Goal: Task Accomplishment & Management: Manage account settings

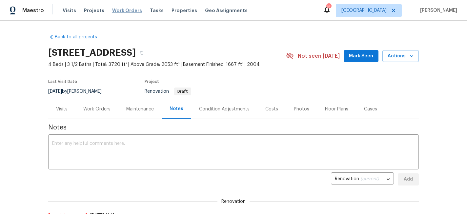
click at [125, 12] on span "Work Orders" at bounding box center [127, 10] width 30 height 7
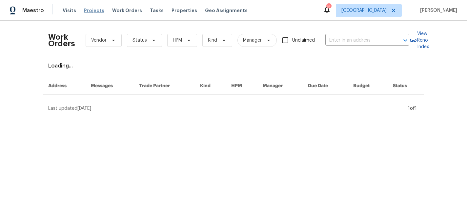
click at [91, 10] on span "Projects" at bounding box center [94, 10] width 20 height 7
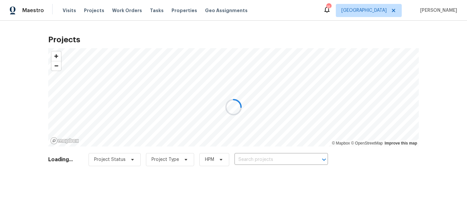
click at [250, 161] on div at bounding box center [233, 107] width 467 height 214
click at [250, 159] on div at bounding box center [233, 107] width 467 height 214
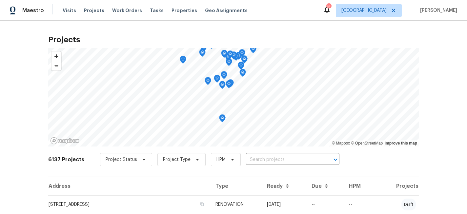
click at [250, 159] on input "text" at bounding box center [283, 160] width 75 height 10
type input "olym"
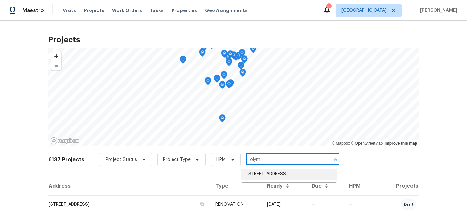
click at [262, 176] on li "9405 Olympia St, Golden Valley, MN 55427" at bounding box center [288, 174] width 95 height 11
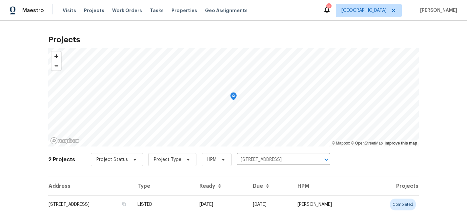
scroll to position [39, 0]
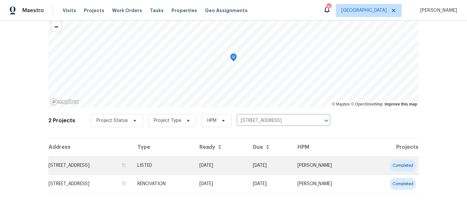
click at [109, 166] on td "9405 Olympia St, Golden Valley, MN 55427" at bounding box center [90, 165] width 84 height 18
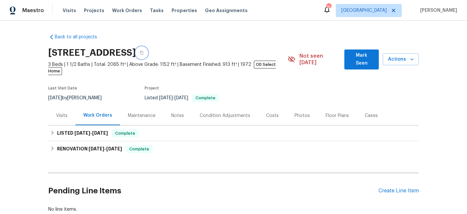
click at [144, 51] on icon "button" at bounding box center [142, 53] width 4 height 4
click at [171, 11] on span "Properties" at bounding box center [184, 10] width 26 height 7
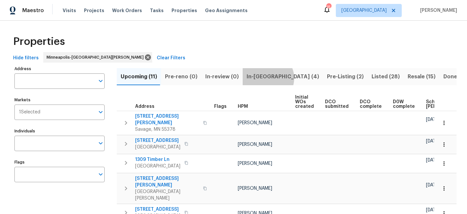
click at [263, 78] on span "In-reno (4)" at bounding box center [282, 76] width 72 height 9
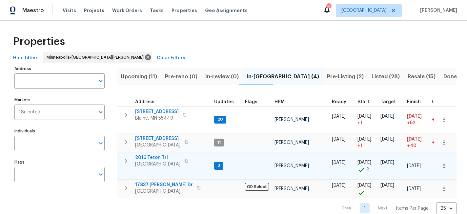
click at [188, 160] on icon "button" at bounding box center [186, 161] width 3 height 4
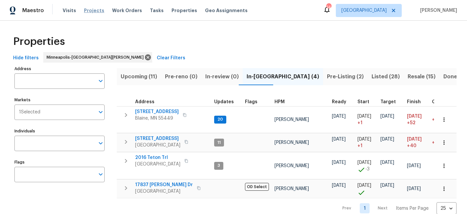
click at [94, 13] on span "Projects" at bounding box center [94, 10] width 20 height 7
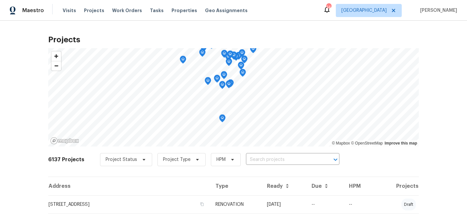
click at [247, 161] on input "text" at bounding box center [283, 160] width 75 height 10
paste input "573 Kayla Ln, Hanover, MN 55341"
type input "573 Kayla Ln, Hanover, MN 55341"
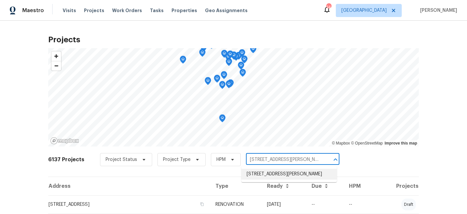
click at [258, 176] on li "573 Kayla Ln, Hanover, MN 55341" at bounding box center [288, 174] width 95 height 11
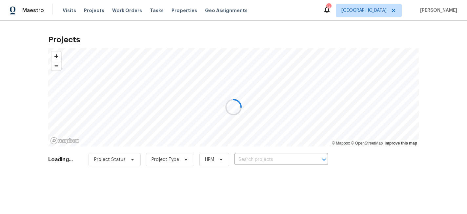
type input "573 Kayla Ln, Hanover, MN 55341"
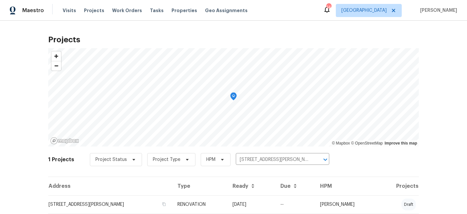
scroll to position [21, 0]
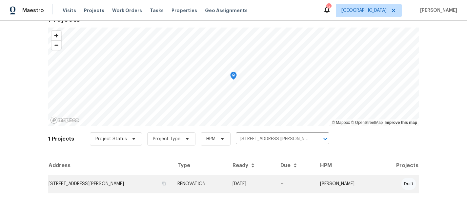
click at [107, 183] on td "573 Kayla Ln, Hanover, MN 55341" at bounding box center [110, 184] width 124 height 18
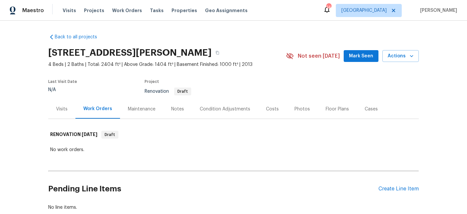
click at [179, 110] on div "Notes" at bounding box center [177, 109] width 13 height 7
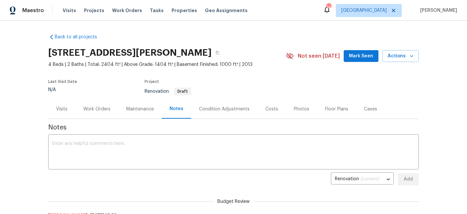
click at [228, 111] on div "Condition Adjustments" at bounding box center [224, 109] width 50 height 7
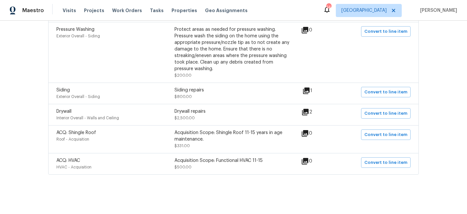
scroll to position [317, 0]
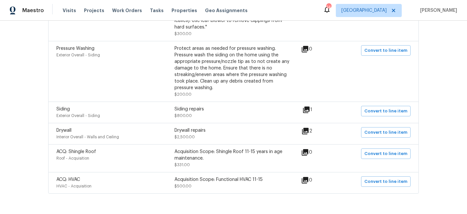
click at [307, 133] on icon at bounding box center [305, 131] width 7 height 7
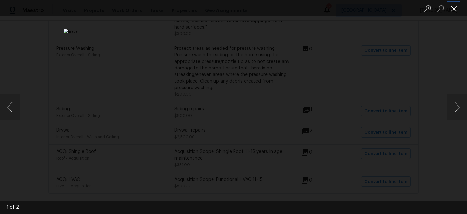
click at [453, 10] on button "Close lightbox" at bounding box center [453, 8] width 13 height 11
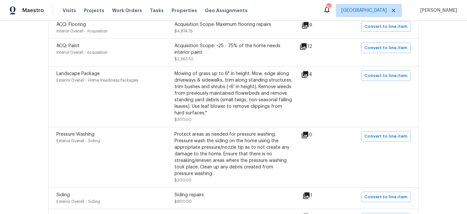
scroll to position [0, 0]
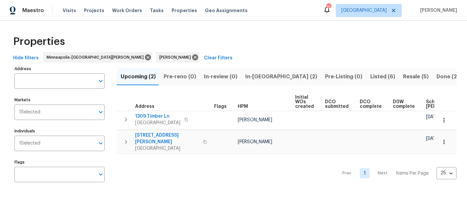
click at [258, 74] on span "In-reno (2)" at bounding box center [281, 76] width 72 height 9
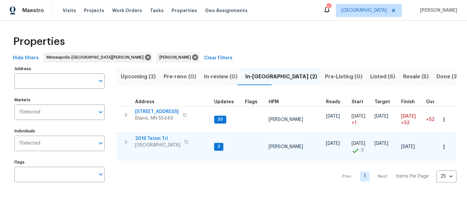
click at [152, 139] on span "2016 Teton Trl" at bounding box center [157, 138] width 45 height 7
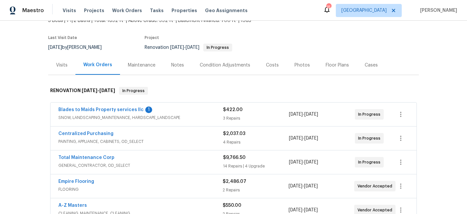
scroll to position [49, 0]
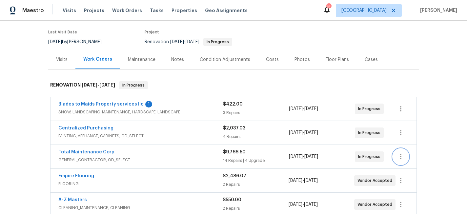
click at [400, 159] on icon "button" at bounding box center [401, 157] width 8 height 8
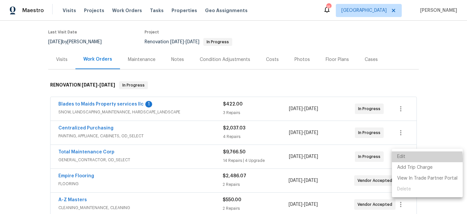
click at [400, 159] on li "Edit" at bounding box center [427, 156] width 71 height 11
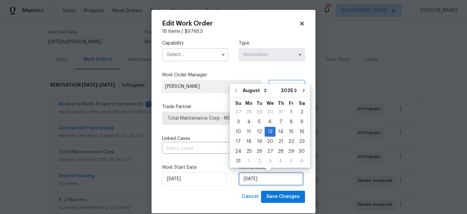
click at [273, 182] on input "[DATE]" at bounding box center [271, 178] width 65 height 13
click at [302, 22] on icon at bounding box center [302, 24] width 6 height 6
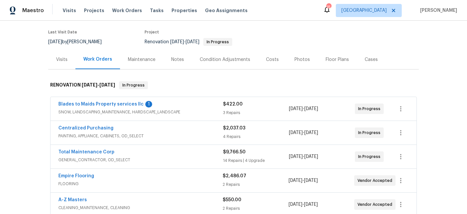
scroll to position [52, 0]
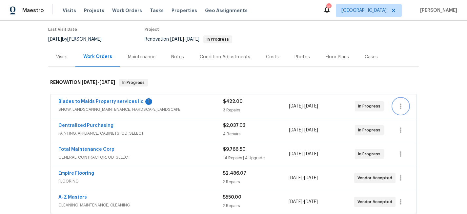
click at [401, 108] on icon "button" at bounding box center [400, 106] width 1 height 5
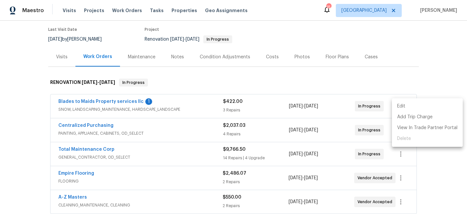
click at [401, 108] on li "Edit" at bounding box center [427, 106] width 71 height 11
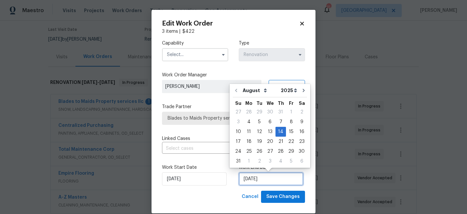
click at [280, 182] on input "[DATE]" at bounding box center [271, 178] width 65 height 13
click at [392, 80] on body "Maestro Visits Projects Work Orders Tasks Properties Geo Assignments 15 [GEOGRA…" at bounding box center [233, 107] width 467 height 214
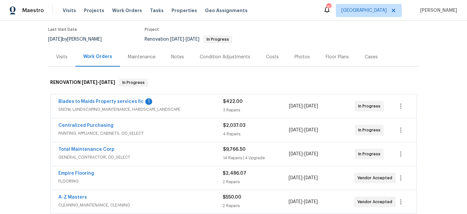
scroll to position [72, 0]
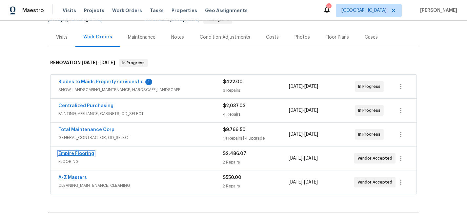
click at [83, 153] on link "Empire Flooring" at bounding box center [76, 153] width 36 height 5
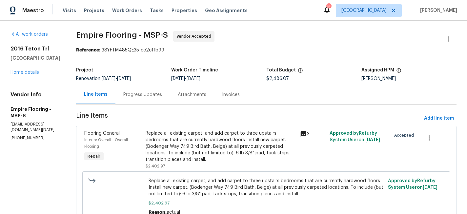
click at [156, 95] on div "Progress Updates" at bounding box center [142, 94] width 39 height 7
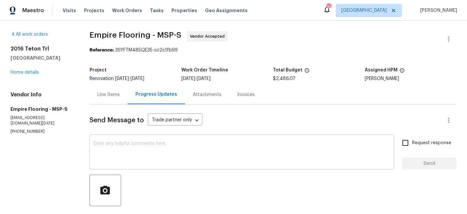
click at [149, 153] on textarea at bounding box center [241, 152] width 297 height 23
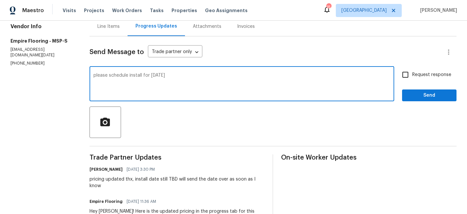
scroll to position [70, 0]
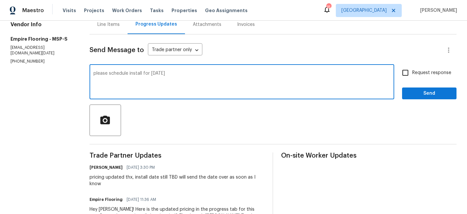
type textarea "please schedule install for [DATE]"
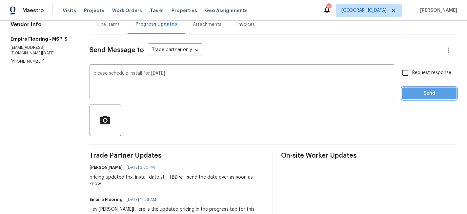
click at [416, 95] on span "Send" at bounding box center [429, 93] width 44 height 8
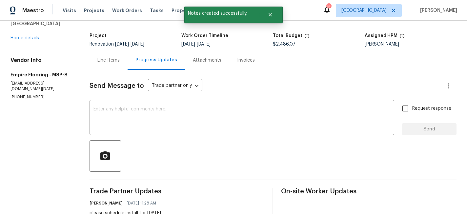
scroll to position [21, 0]
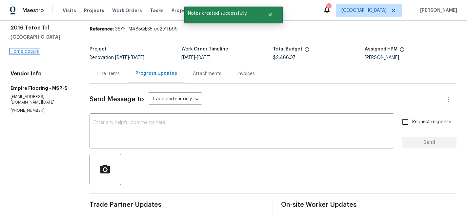
click at [31, 50] on link "Home details" at bounding box center [24, 51] width 29 height 5
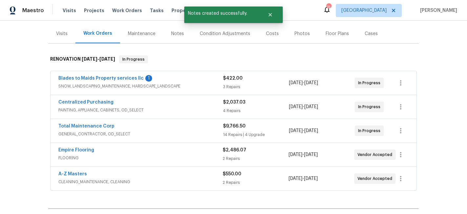
scroll to position [85, 0]
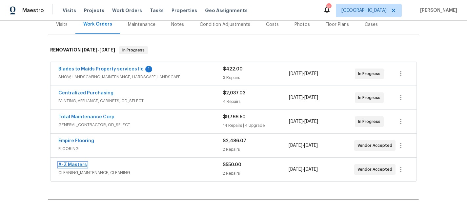
click at [73, 163] on link "A-Z Masters" at bounding box center [72, 165] width 29 height 5
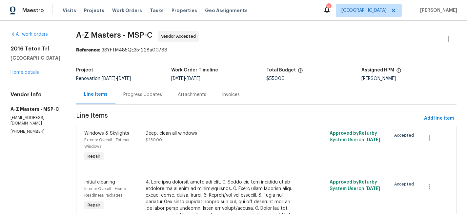
click at [133, 95] on div "Progress Updates" at bounding box center [142, 94] width 39 height 7
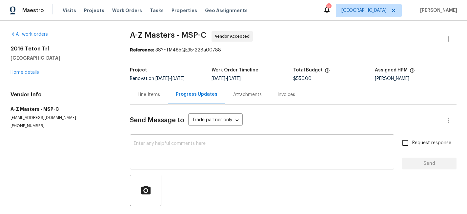
click at [161, 153] on textarea at bounding box center [262, 152] width 256 height 23
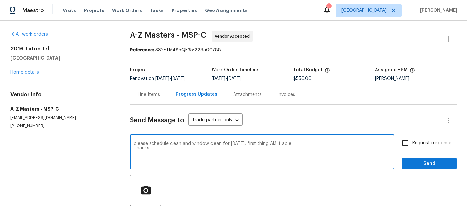
type textarea "please schedule clean and window clean for [DATE], first thing AM if able Thanks"
click at [409, 143] on input "Request response" at bounding box center [405, 143] width 14 height 14
checkbox input "true"
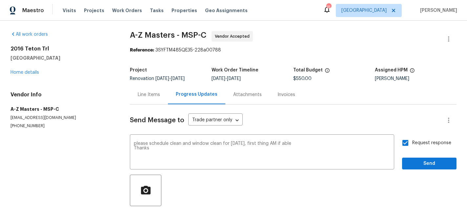
click at [423, 170] on div "Send Message to Trade partner only Trade partner only ​ please schedule clean a…" at bounding box center [293, 169] width 326 height 128
click at [422, 169] on button "Send" at bounding box center [429, 164] width 54 height 12
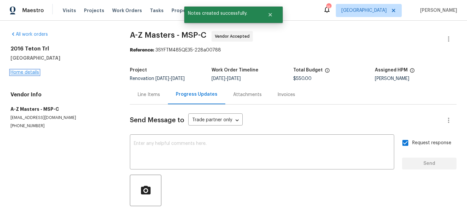
click at [18, 73] on link "Home details" at bounding box center [24, 72] width 29 height 5
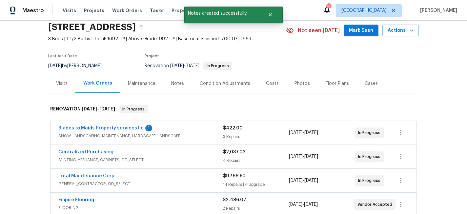
scroll to position [29, 0]
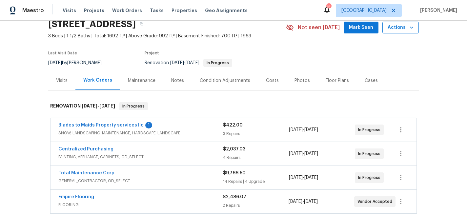
click at [411, 29] on icon "button" at bounding box center [411, 27] width 7 height 7
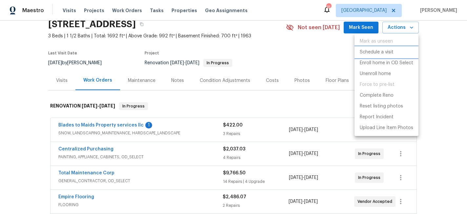
click at [382, 51] on p "Schedule a visit" at bounding box center [377, 52] width 34 height 7
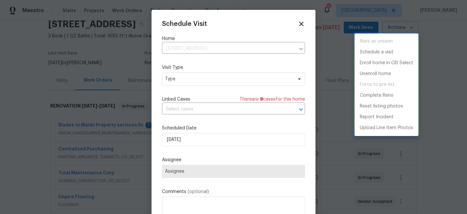
click at [191, 82] on div at bounding box center [233, 107] width 467 height 214
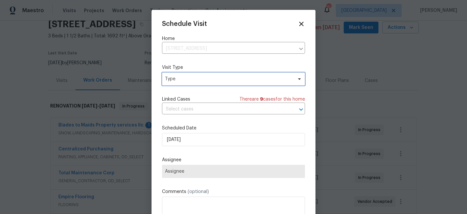
click at [191, 82] on span "Type" at bounding box center [229, 79] width 128 height 7
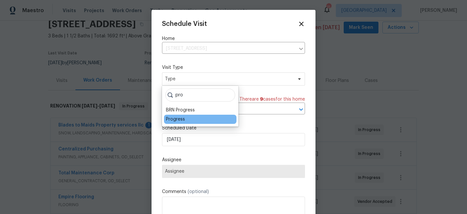
type input "pro"
click at [174, 120] on div "Progress" at bounding box center [175, 119] width 19 height 7
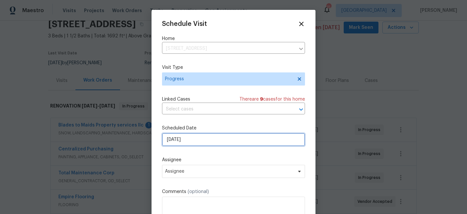
click at [177, 138] on input "[DATE]" at bounding box center [233, 139] width 143 height 13
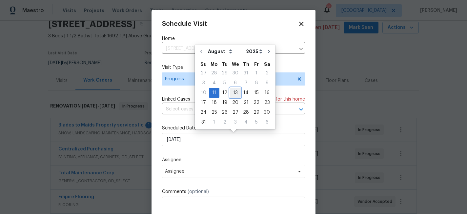
click at [236, 95] on div "13" at bounding box center [235, 92] width 11 height 9
type input "[DATE]"
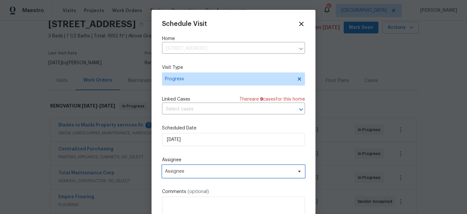
click at [187, 176] on span "Assignee" at bounding box center [233, 171] width 143 height 13
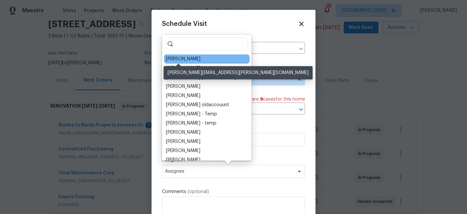
click at [179, 58] on div "[PERSON_NAME]" at bounding box center [183, 59] width 34 height 7
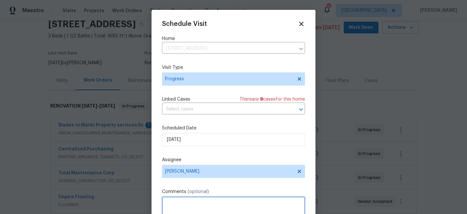
click at [177, 201] on textarea at bounding box center [233, 210] width 143 height 26
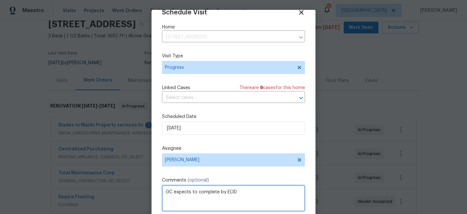
scroll to position [35, 0]
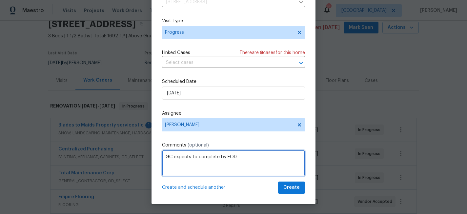
type textarea "GC expects to complete by EOD"
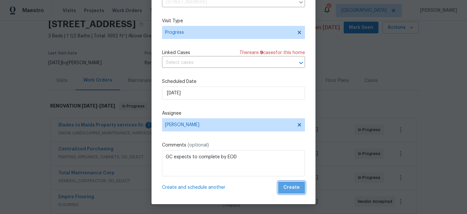
click at [297, 187] on span "Create" at bounding box center [291, 188] width 16 height 8
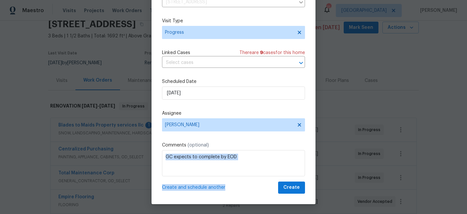
drag, startPoint x: 297, startPoint y: 187, endPoint x: 282, endPoint y: 172, distance: 21.8
click at [282, 172] on div "Schedule Visit Home [STREET_ADDRESS] ​ Visit Type Progress Linked Cases There a…" at bounding box center [233, 84] width 143 height 220
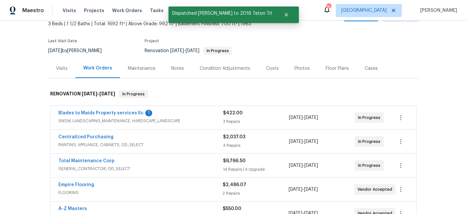
scroll to position [49, 0]
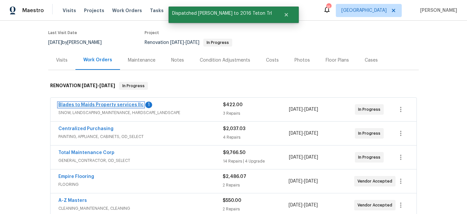
click at [102, 105] on link "Blades to Maids Property services llc" at bounding box center [100, 105] width 85 height 5
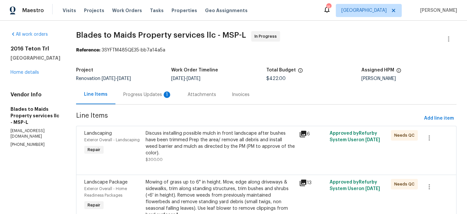
click at [134, 88] on div "Progress Updates 1" at bounding box center [147, 94] width 64 height 19
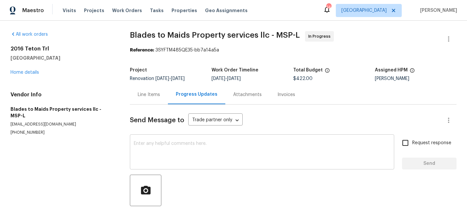
scroll to position [55, 0]
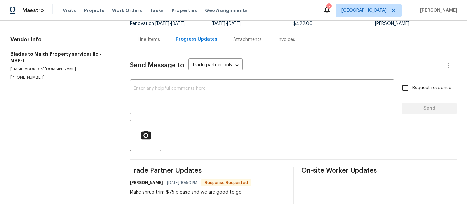
click at [149, 41] on div "Line Items" at bounding box center [149, 39] width 22 height 7
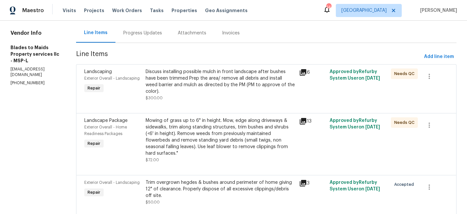
scroll to position [64, 0]
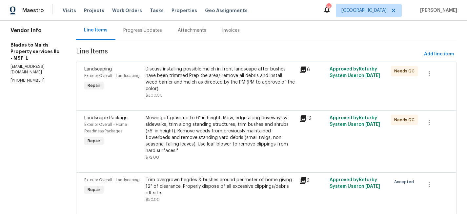
click at [190, 177] on div "Trim overgrown hegdes & bushes around perimeter of home giving 12" of clearance…" at bounding box center [220, 187] width 149 height 20
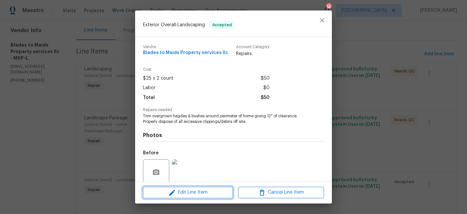
click at [198, 196] on span "Edit Line Item" at bounding box center [188, 192] width 86 height 8
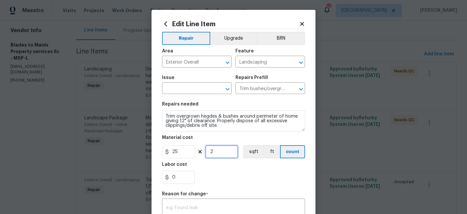
click at [219, 155] on input "2" at bounding box center [221, 151] width 33 height 13
type input "3"
click at [208, 205] on div "x ​" at bounding box center [233, 212] width 143 height 24
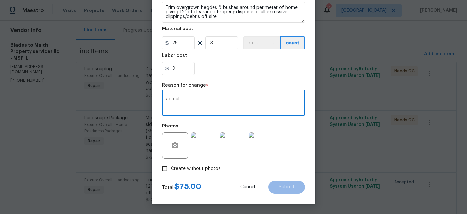
scroll to position [0, 0]
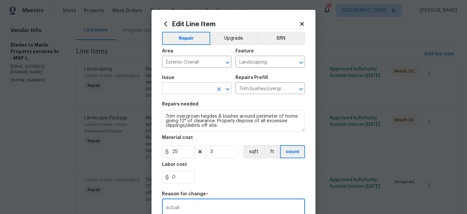
type textarea "actual"
click at [181, 90] on input "text" at bounding box center [187, 89] width 51 height 10
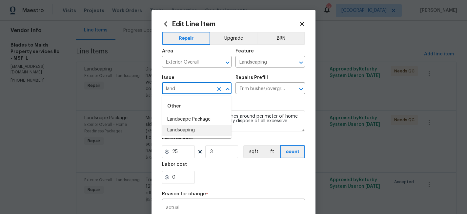
click at [182, 132] on li "Landscaping" at bounding box center [196, 130] width 69 height 11
type input "Landscaping"
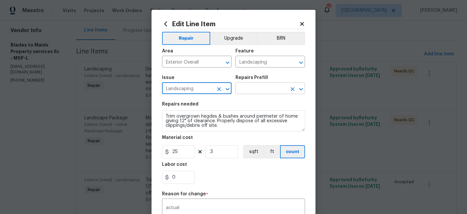
type input "Landscaping"
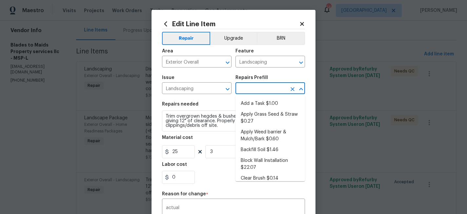
click at [253, 89] on input "text" at bounding box center [260, 89] width 51 height 10
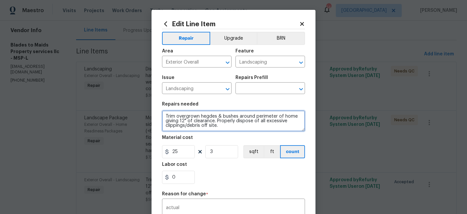
drag, startPoint x: 221, startPoint y: 128, endPoint x: 150, endPoint y: 112, distance: 72.5
click at [150, 112] on div "Edit Line Item Repair Upgrade BRN Area Exterior Overall ​ Feature Landscaping ​…" at bounding box center [233, 107] width 467 height 214
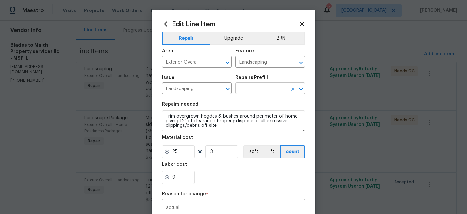
click at [247, 89] on input "text" at bounding box center [260, 89] width 51 height 10
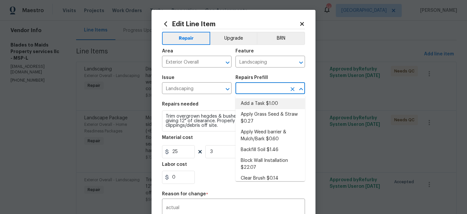
click at [250, 102] on li "Add a Task $1.00" at bounding box center [269, 103] width 69 height 11
type input "Add a Task $1.00"
type textarea "HPM to detail"
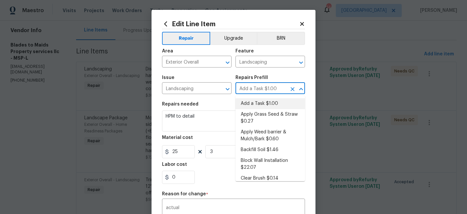
type input "1"
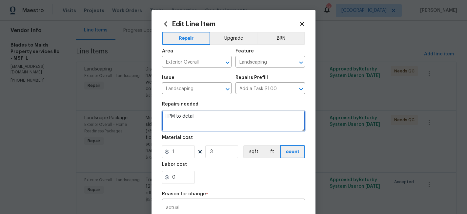
click at [211, 115] on textarea "HPM to detail" at bounding box center [233, 120] width 143 height 21
click at [204, 118] on textarea at bounding box center [233, 120] width 143 height 21
paste textarea "Trim overgrown hegdes & bushes around perimeter of home giving 12" of clearance…"
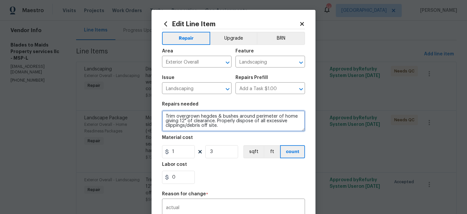
type textarea "Trim overgrown hegdes & bushes around perimeter of home giving 12" of clearance…"
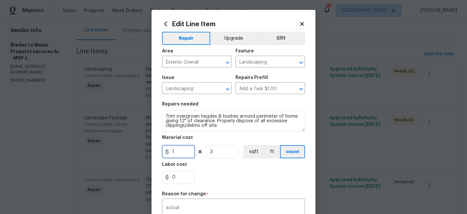
drag, startPoint x: 185, startPoint y: 152, endPoint x: 155, endPoint y: 152, distance: 29.8
click at [155, 152] on div "Edit Line Item Repair Upgrade BRN Area Exterior Overall ​ Feature Landscaping ​…" at bounding box center [233, 161] width 164 height 303
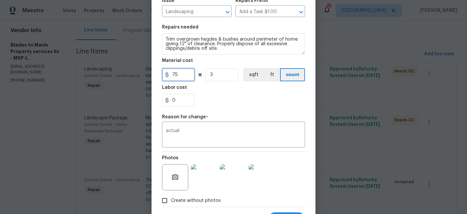
scroll to position [109, 0]
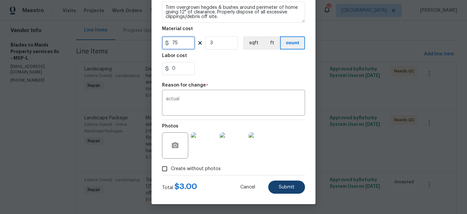
type input "75"
click at [285, 184] on button "Submit" at bounding box center [286, 187] width 37 height 13
type input "Trim bushes/overgrown [PERSON_NAME] $25.00"
type input "25"
type input "2"
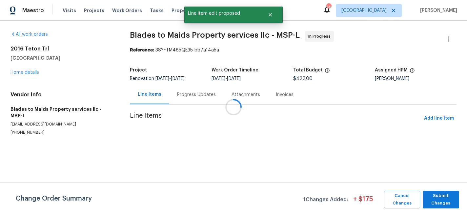
scroll to position [0, 0]
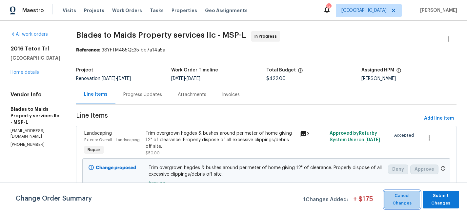
click at [403, 202] on span "Cancel Changes" at bounding box center [401, 199] width 29 height 15
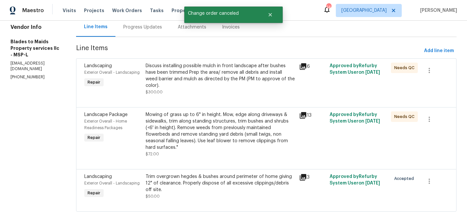
scroll to position [71, 0]
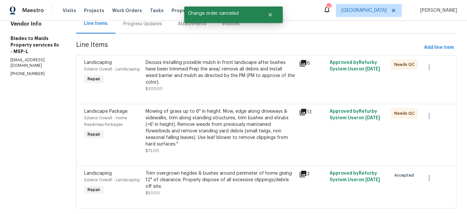
click at [205, 170] on div "Trim overgrown hegdes & bushes around perimeter of home giving 12" of clearance…" at bounding box center [220, 180] width 149 height 20
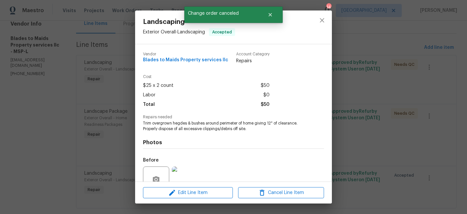
click at [199, 186] on div "Edit Line Item Cancel Line Item" at bounding box center [233, 193] width 197 height 22
click at [196, 190] on span "Edit Line Item" at bounding box center [188, 193] width 86 height 8
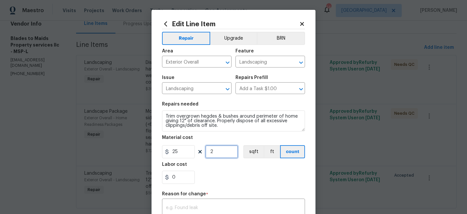
click at [221, 153] on input "2" at bounding box center [221, 151] width 33 height 13
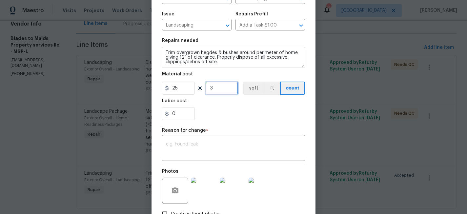
scroll to position [71, 0]
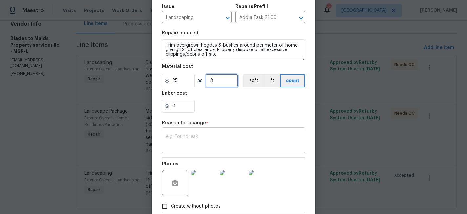
type input "3"
click at [212, 141] on textarea at bounding box center [233, 141] width 135 height 14
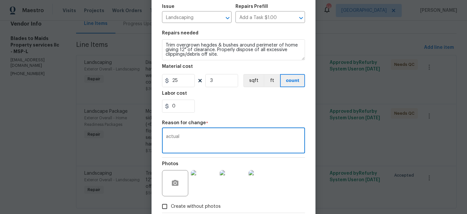
scroll to position [109, 0]
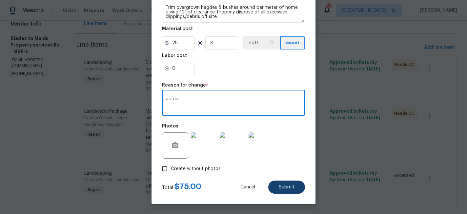
type textarea "actual"
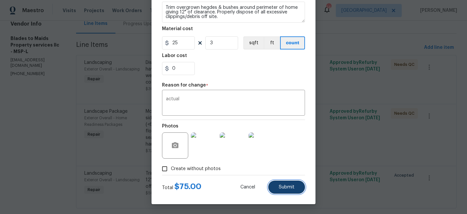
click at [294, 189] on button "Submit" at bounding box center [286, 187] width 37 height 13
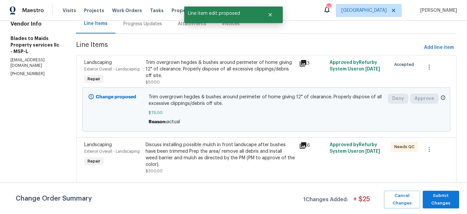
scroll to position [0, 0]
click at [437, 199] on span "Submit Changes" at bounding box center [441, 199] width 30 height 15
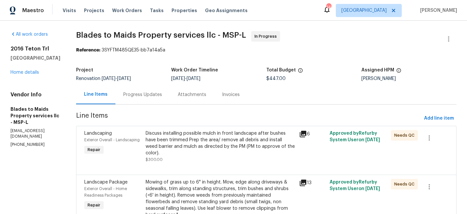
click at [128, 95] on div "Progress Updates" at bounding box center [142, 94] width 39 height 7
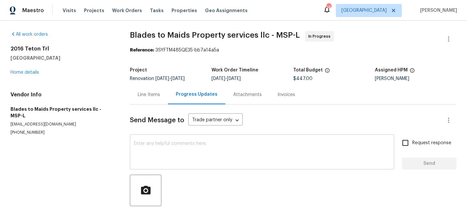
scroll to position [55, 0]
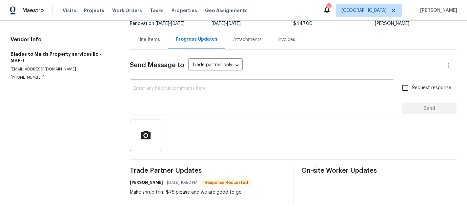
click at [191, 91] on textarea at bounding box center [262, 97] width 256 height 23
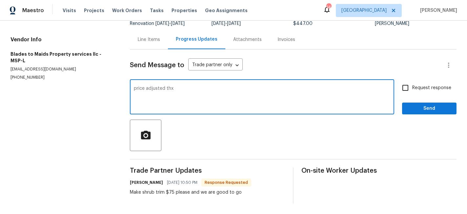
type textarea "price adjusted thx"
click at [416, 109] on span "Send" at bounding box center [429, 109] width 44 height 8
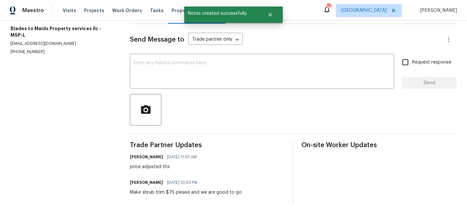
scroll to position [0, 0]
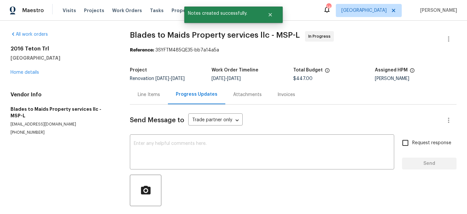
click at [151, 93] on div "Line Items" at bounding box center [149, 94] width 22 height 7
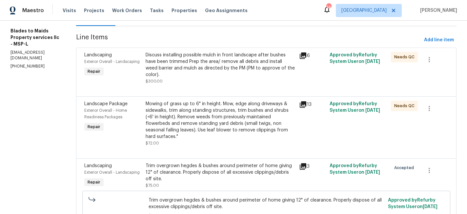
scroll to position [78, 0]
click at [210, 123] on div "Mowing of grass up to 6" in height. Mow, edge along driveways & sidewalks, trim…" at bounding box center [220, 120] width 149 height 39
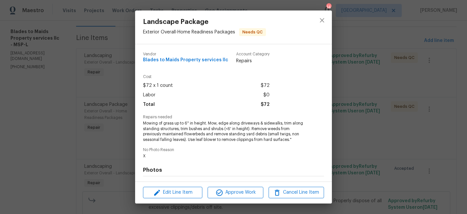
scroll to position [88, 0]
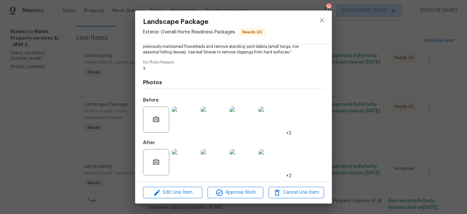
click at [185, 160] on img at bounding box center [185, 162] width 26 height 26
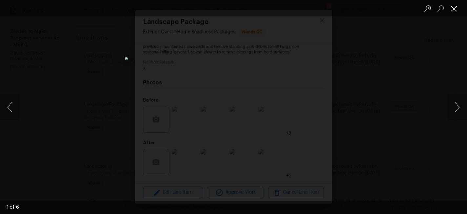
click at [453, 12] on button "Close lightbox" at bounding box center [453, 8] width 13 height 11
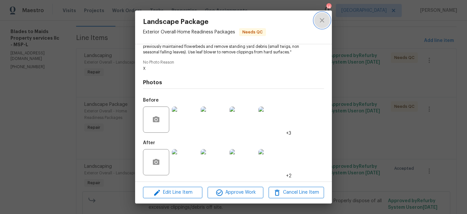
click at [321, 20] on icon "close" at bounding box center [322, 20] width 4 height 4
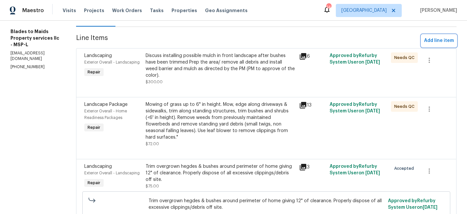
click at [433, 38] on span "Add line item" at bounding box center [439, 41] width 30 height 8
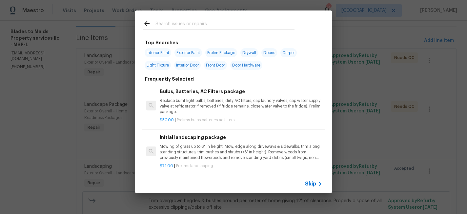
click at [197, 25] on input "text" at bounding box center [224, 25] width 139 height 10
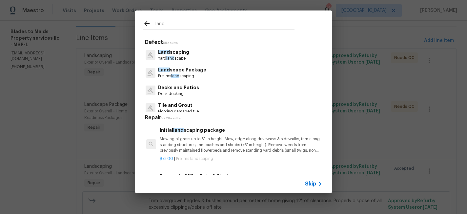
type input "land"
click at [194, 133] on h6 "Initial land scaping package" at bounding box center [241, 130] width 163 height 7
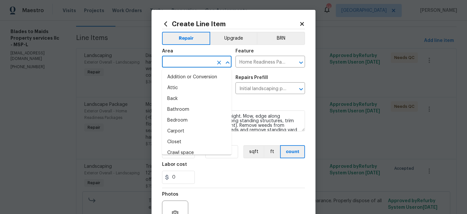
click at [198, 58] on input "text" at bounding box center [187, 62] width 51 height 10
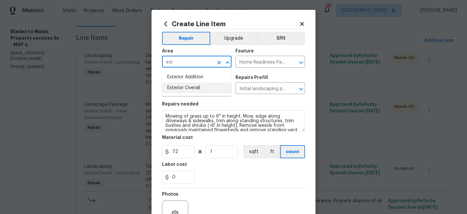
click at [189, 90] on li "Exterior Overall" at bounding box center [196, 88] width 69 height 11
type input "Exterior Overall"
click at [189, 90] on input "Landscape Package" at bounding box center [187, 89] width 51 height 10
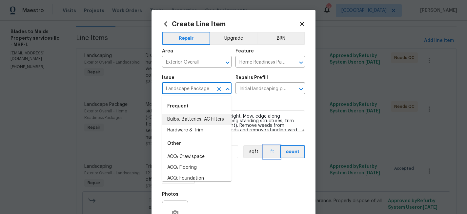
click at [268, 153] on button "ft" at bounding box center [272, 151] width 16 height 13
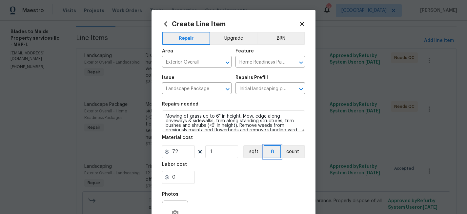
scroll to position [69, 0]
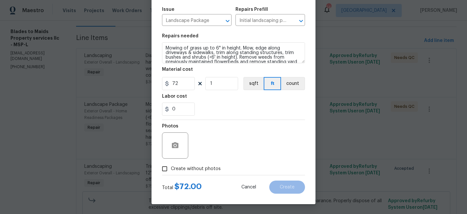
click at [185, 170] on span "Create without photos" at bounding box center [196, 169] width 50 height 7
click at [171, 170] on input "Create without photos" at bounding box center [164, 169] width 12 height 12
checkbox input "true"
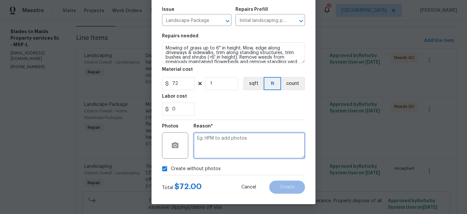
click at [228, 147] on textarea at bounding box center [248, 145] width 111 height 26
type textarea "x"
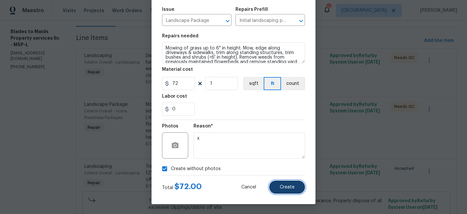
click at [283, 188] on span "Create" at bounding box center [287, 187] width 15 height 5
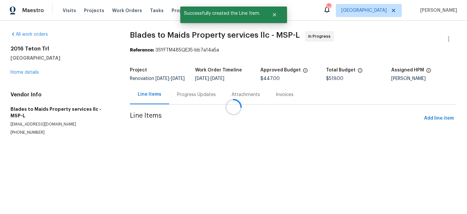
scroll to position [0, 0]
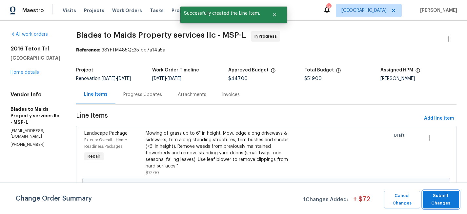
click at [446, 194] on span "Submit Changes" at bounding box center [441, 199] width 30 height 15
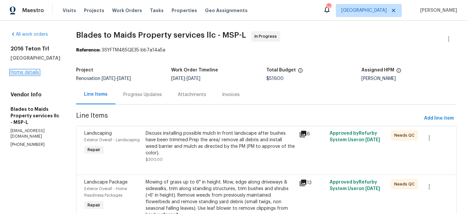
click at [28, 75] on link "Home details" at bounding box center [24, 72] width 29 height 5
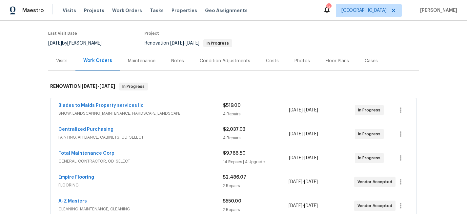
scroll to position [58, 0]
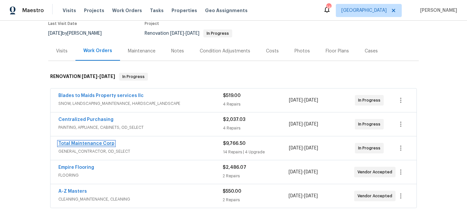
click at [105, 144] on link "Total Maintenance Corp" at bounding box center [86, 143] width 56 height 5
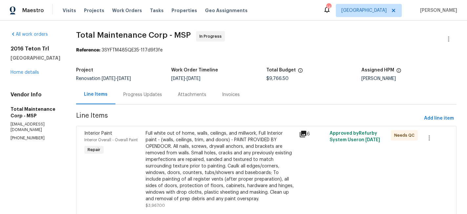
click at [123, 95] on div "Progress Updates" at bounding box center [142, 94] width 39 height 7
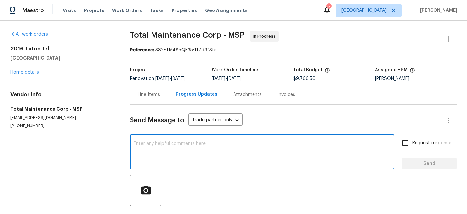
click at [163, 146] on textarea at bounding box center [262, 152] width 256 height 23
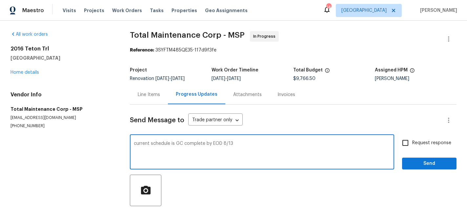
type textarea "current schedule is GC complete by EOD 8/13"
click at [407, 144] on input "Request response" at bounding box center [405, 143] width 14 height 14
checkbox input "true"
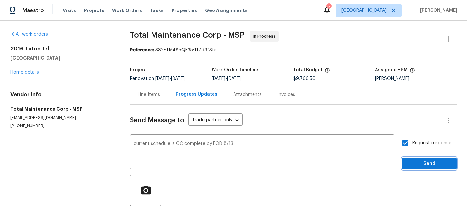
click at [413, 162] on span "Send" at bounding box center [429, 164] width 44 height 8
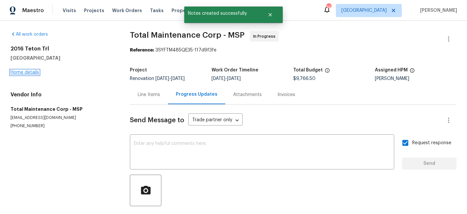
click at [35, 72] on link "Home details" at bounding box center [24, 72] width 29 height 5
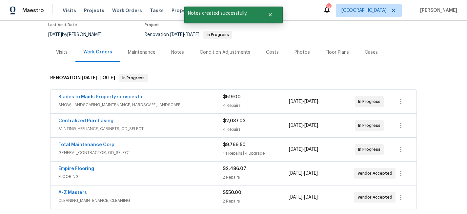
scroll to position [57, 0]
